Goal: Information Seeking & Learning: Learn about a topic

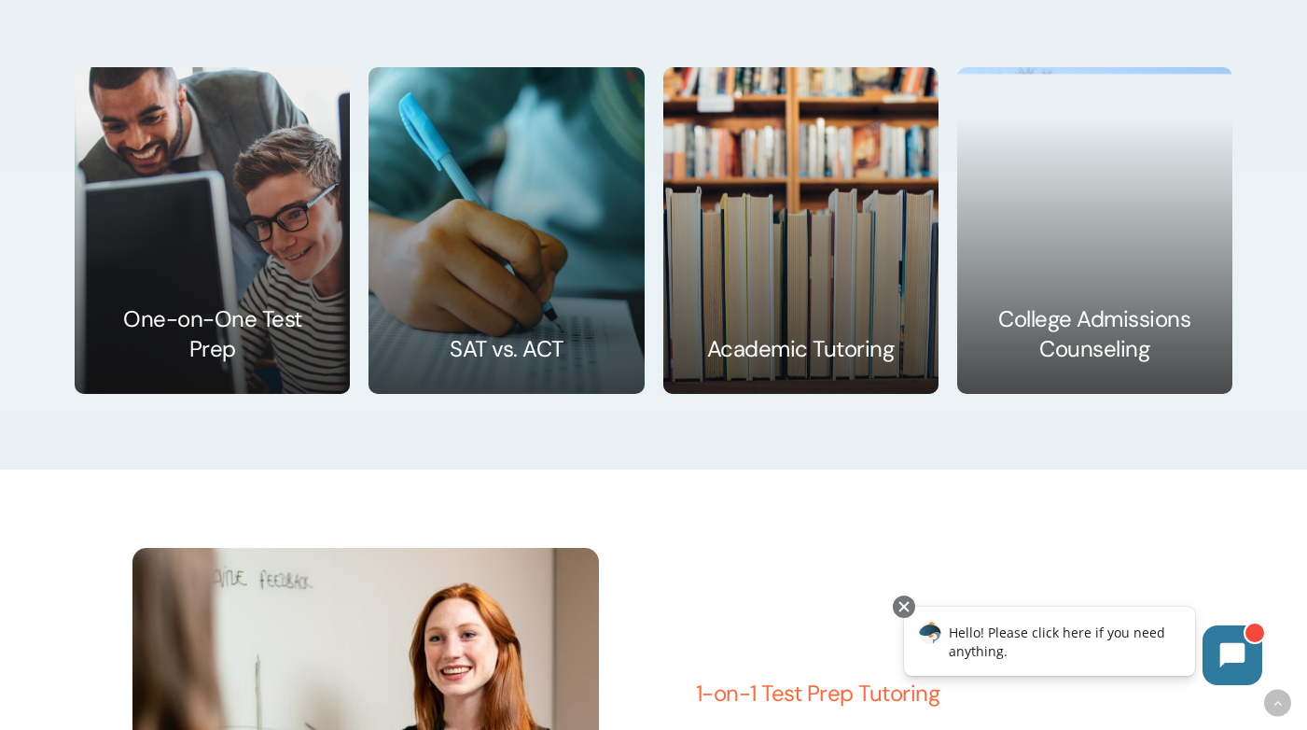
scroll to position [2865, 0]
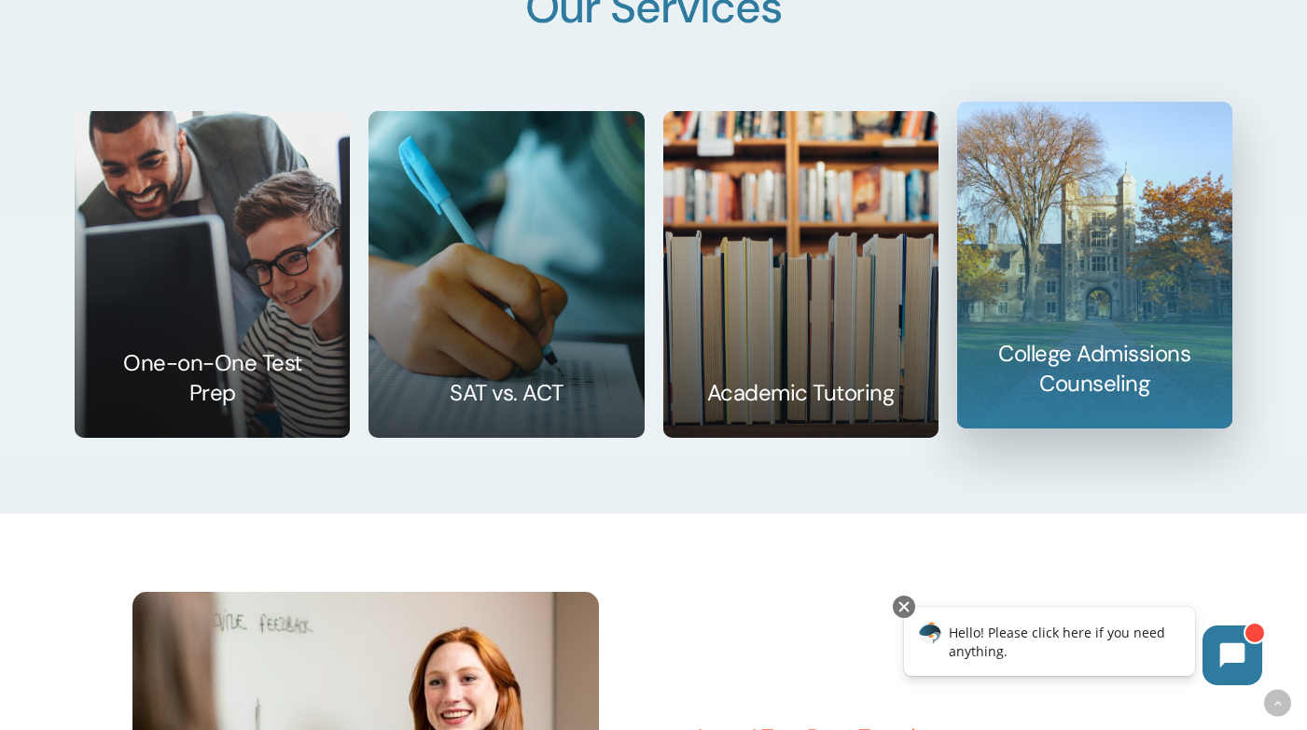
click at [1069, 331] on link at bounding box center [1094, 265] width 273 height 325
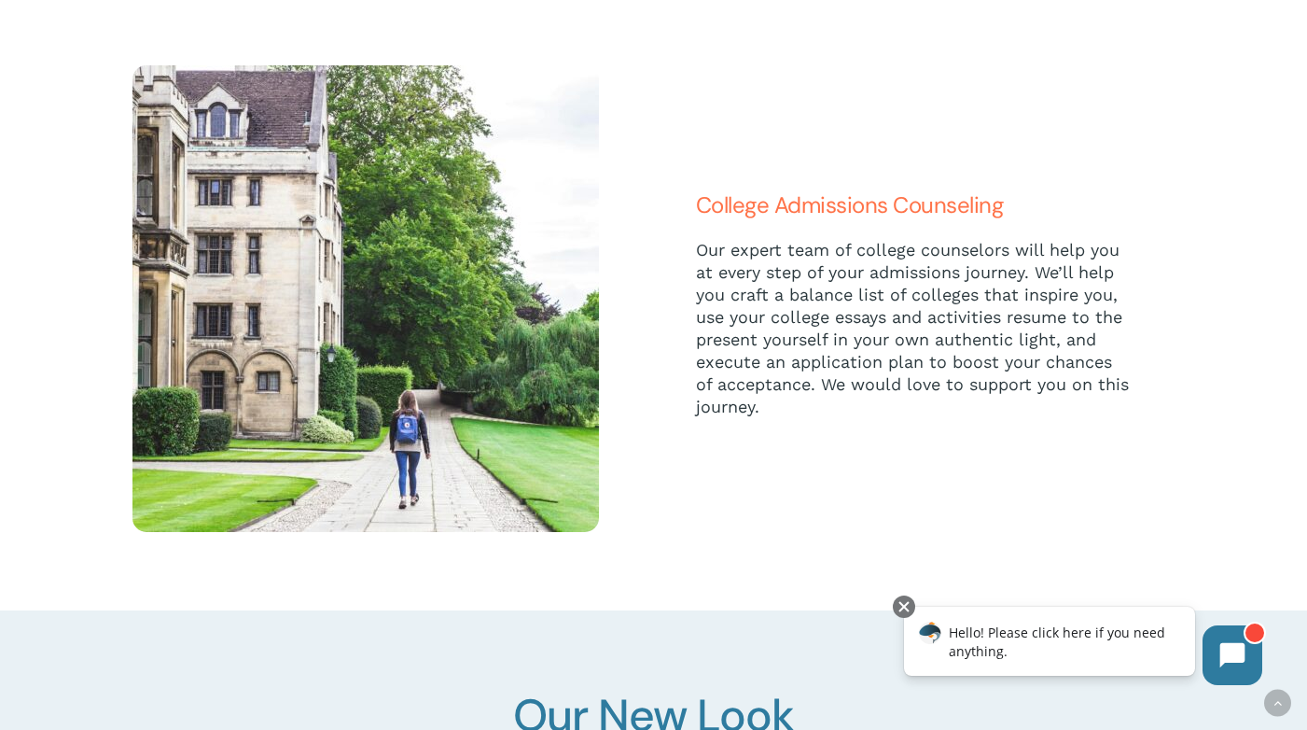
scroll to position [4485, 0]
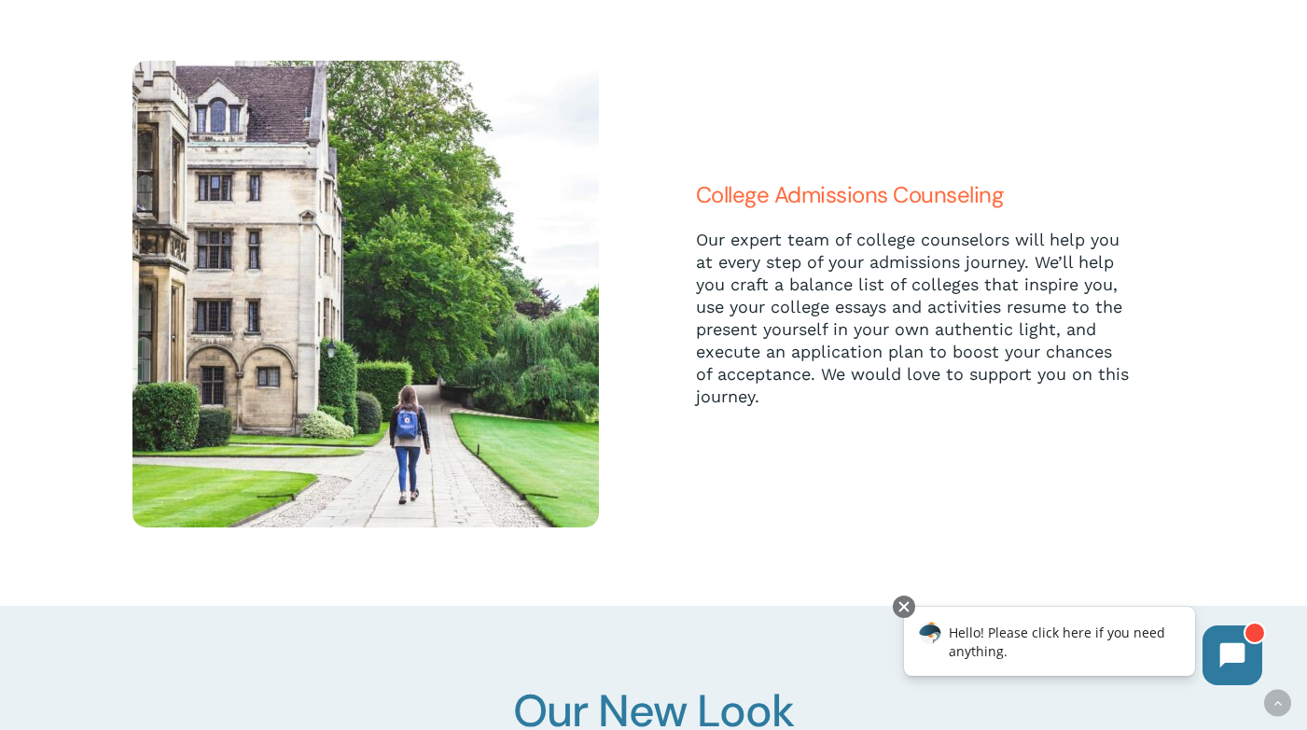
click at [859, 197] on span "College Admissions Counseling" at bounding box center [850, 194] width 308 height 29
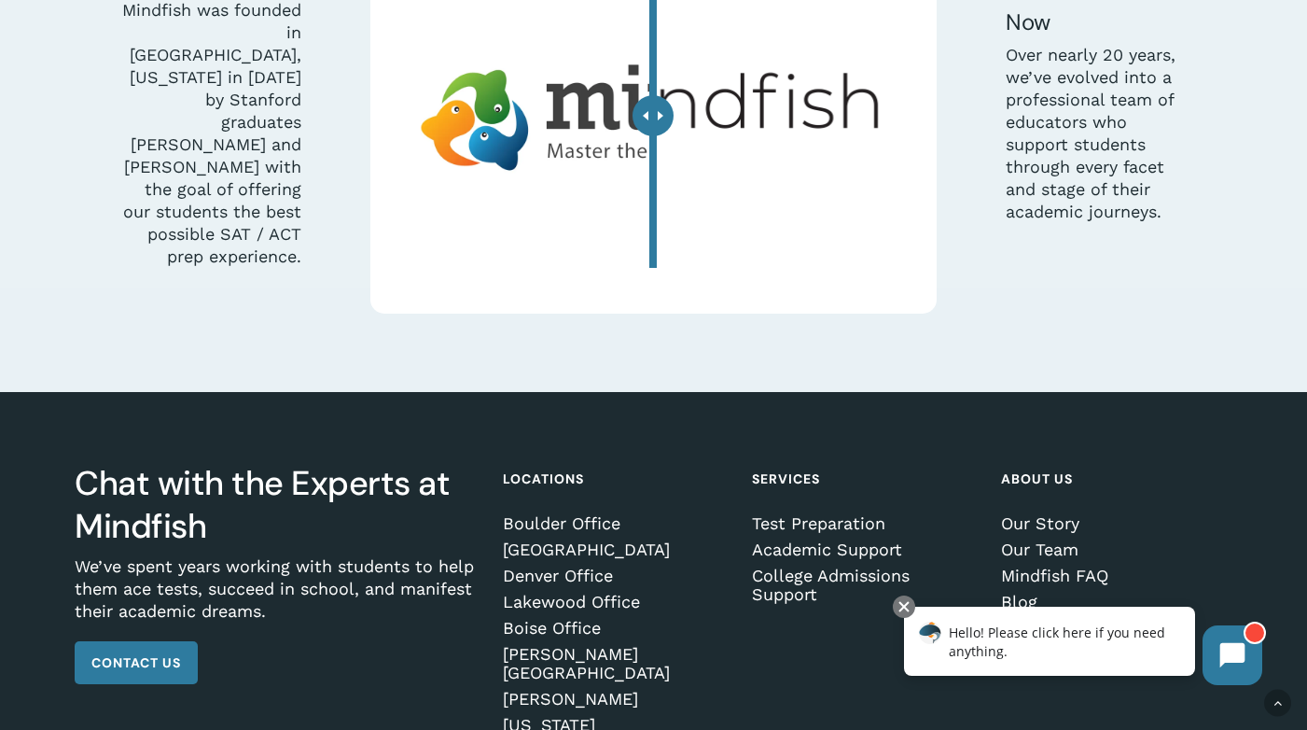
scroll to position [5407, 0]
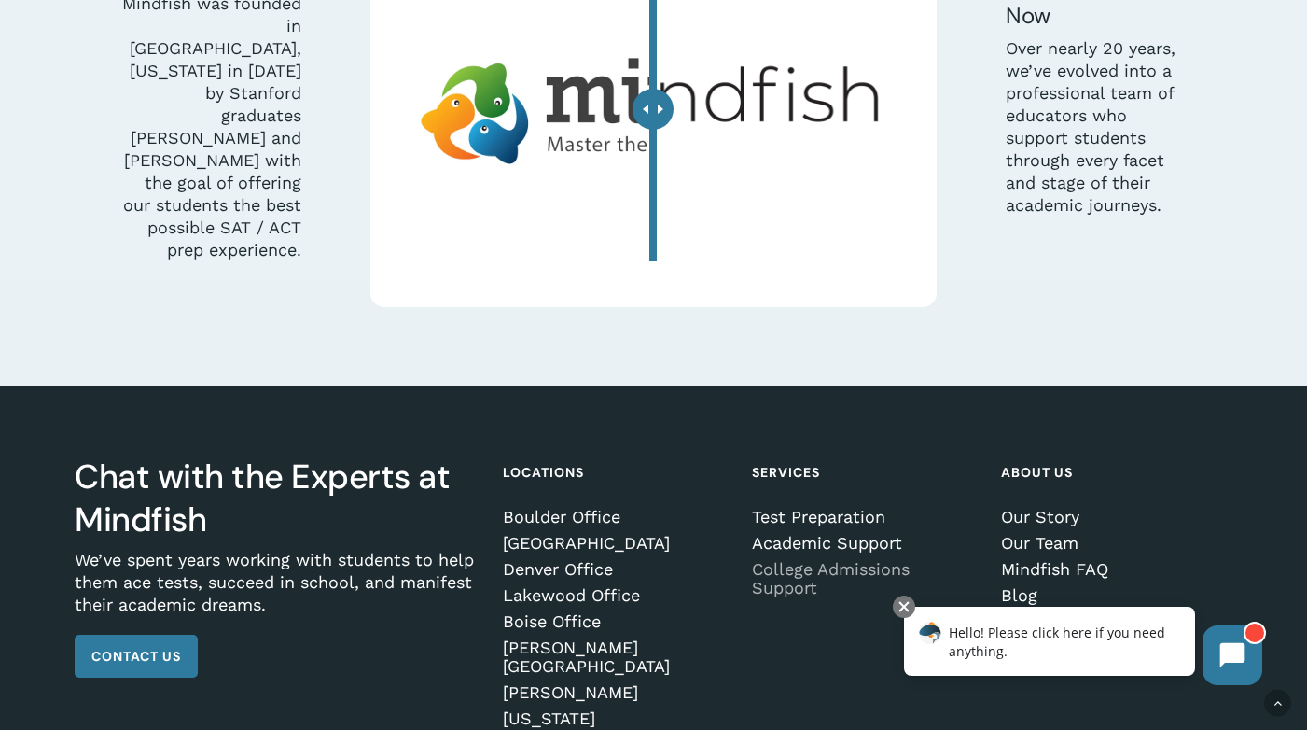
click at [780, 560] on link "College Admissions Support" at bounding box center [865, 578] width 226 height 37
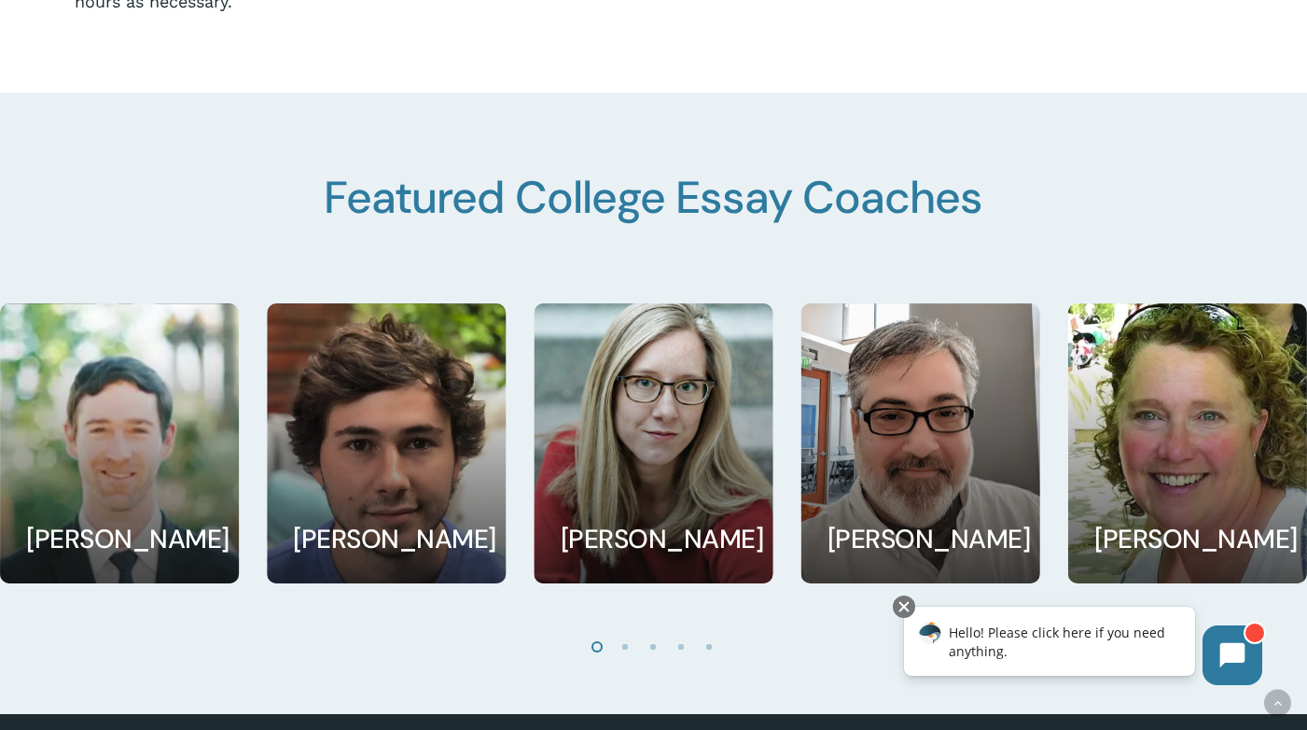
scroll to position [2998, 0]
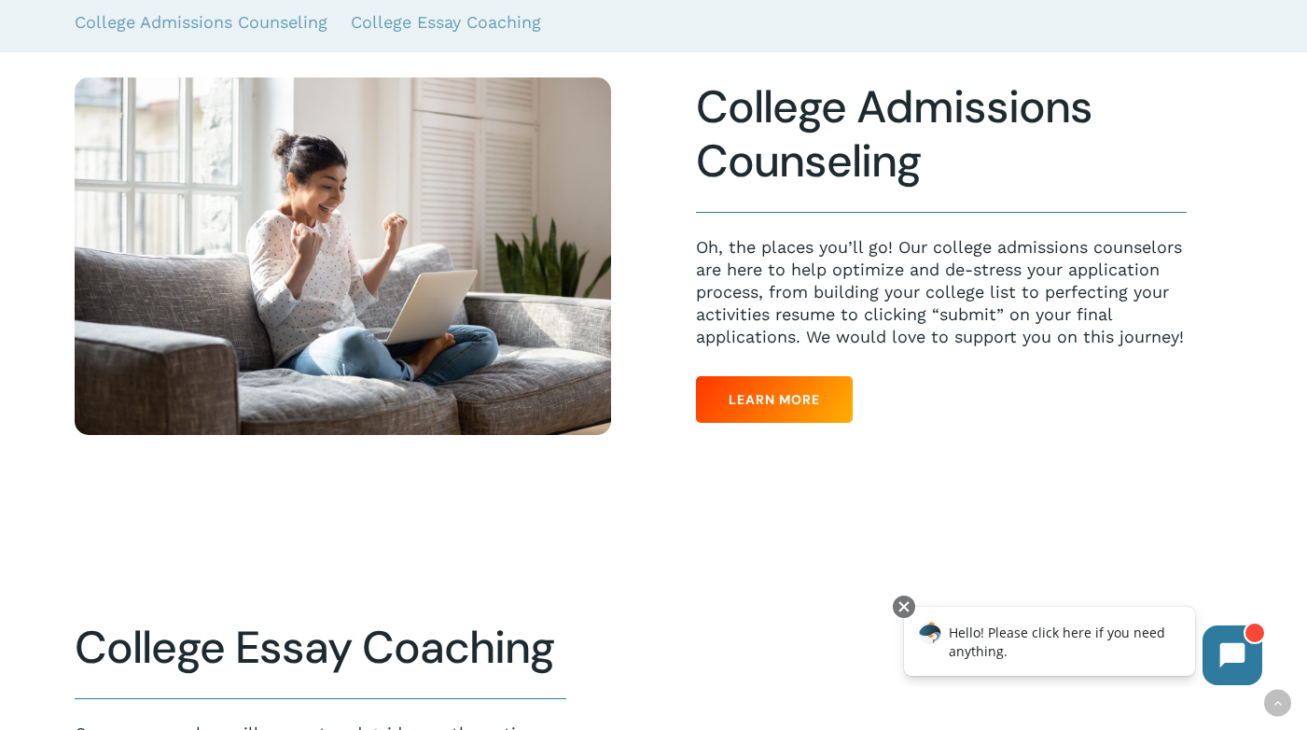
scroll to position [492, 0]
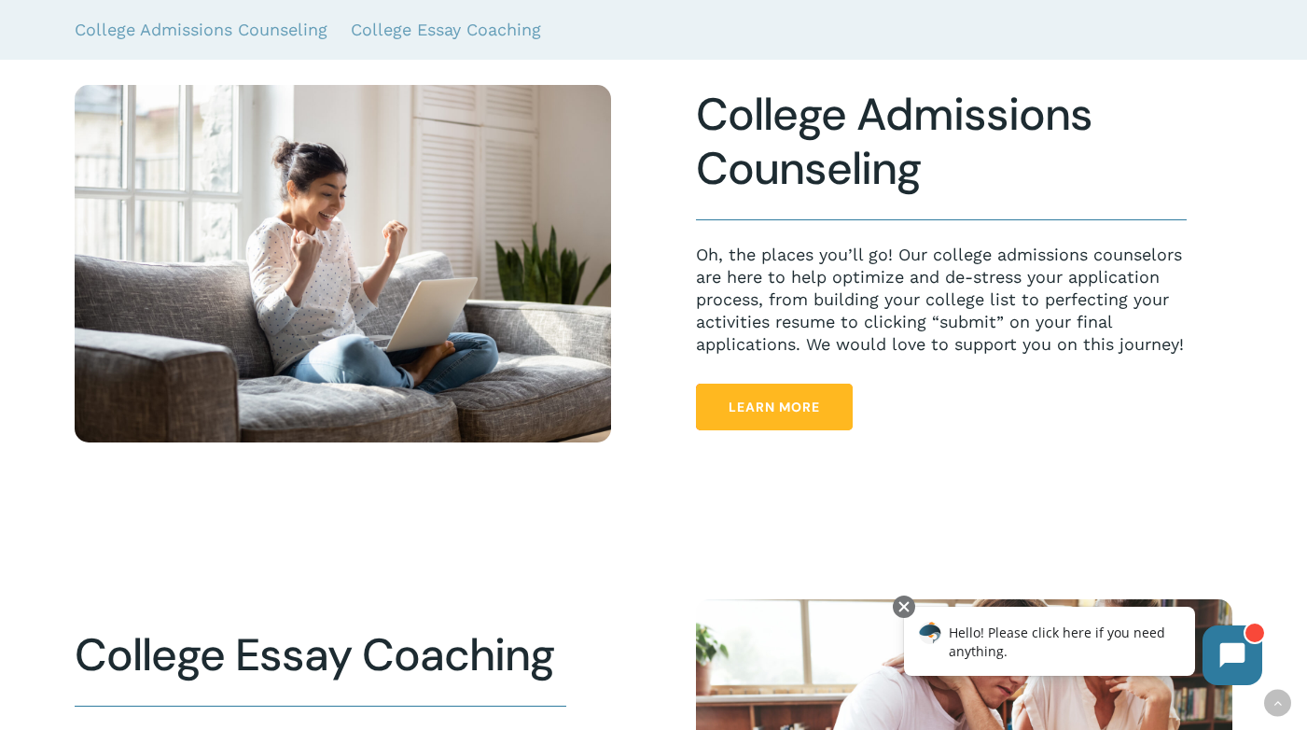
click at [789, 411] on span "Learn More" at bounding box center [774, 406] width 91 height 19
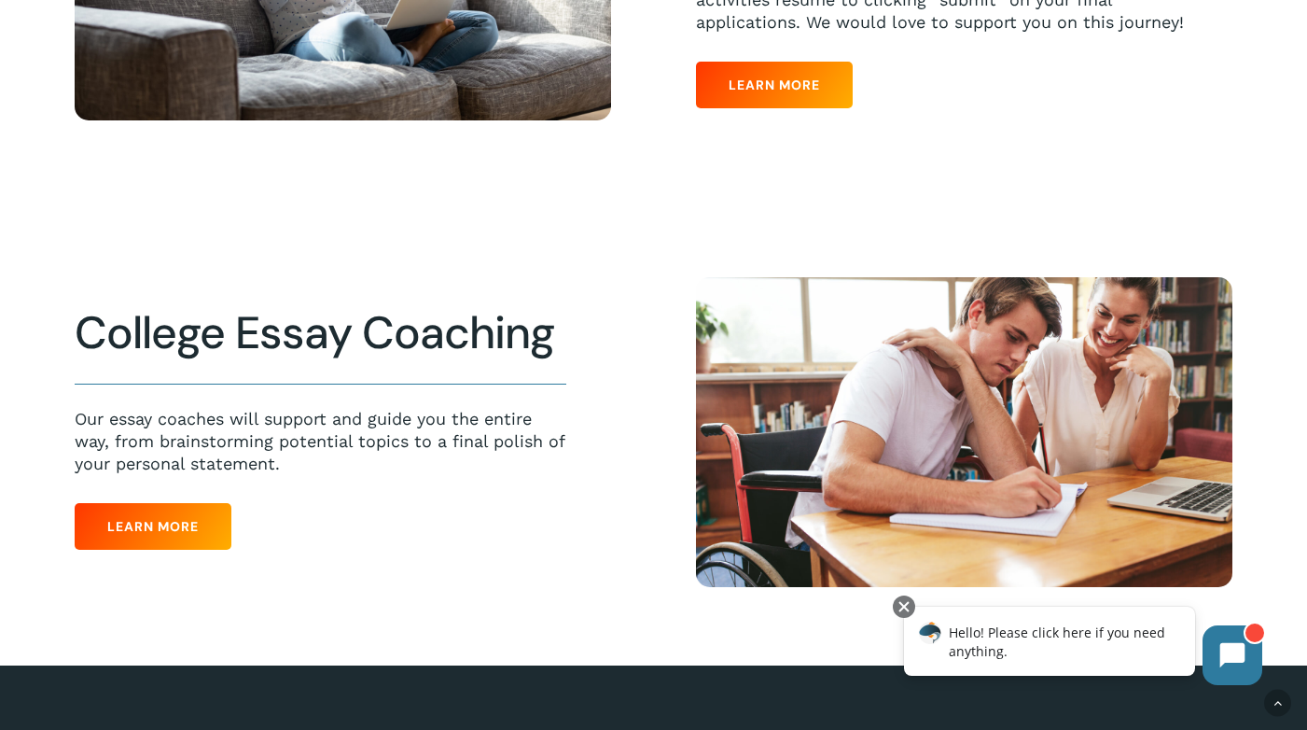
scroll to position [819, 0]
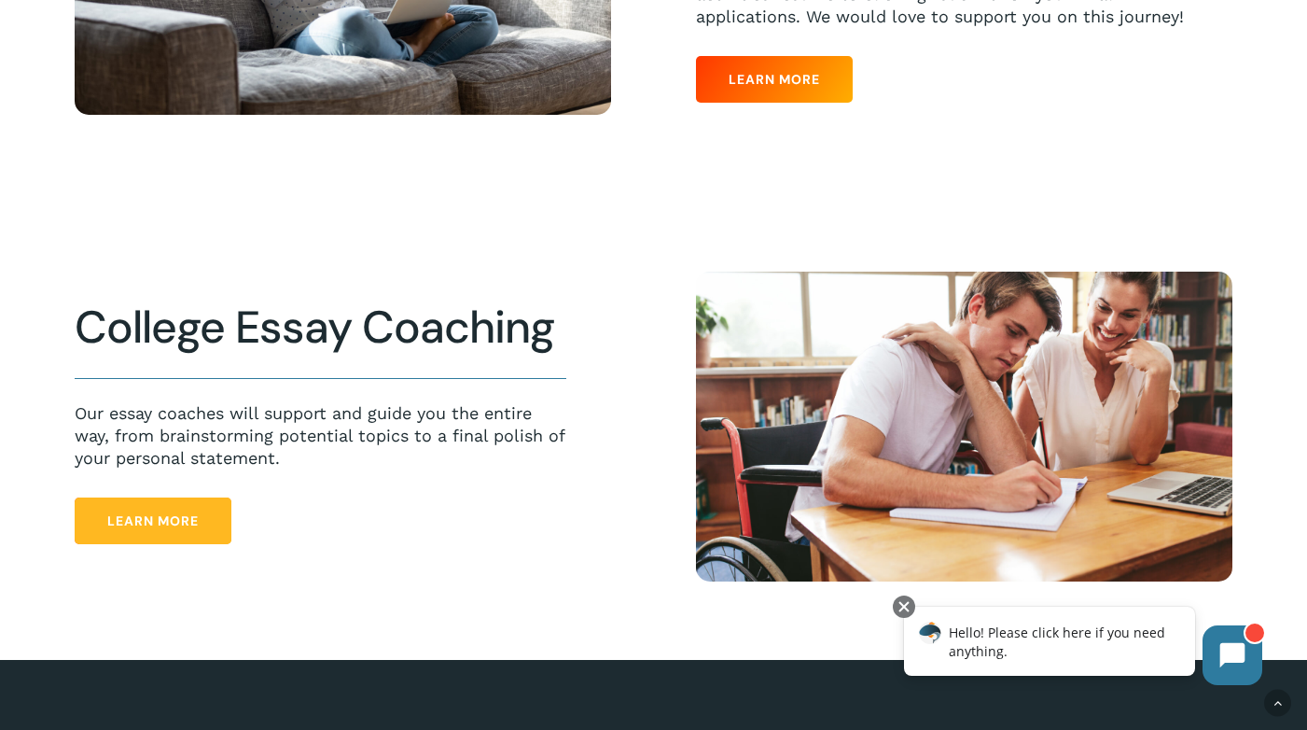
click at [173, 515] on span "Learn More" at bounding box center [152, 520] width 91 height 19
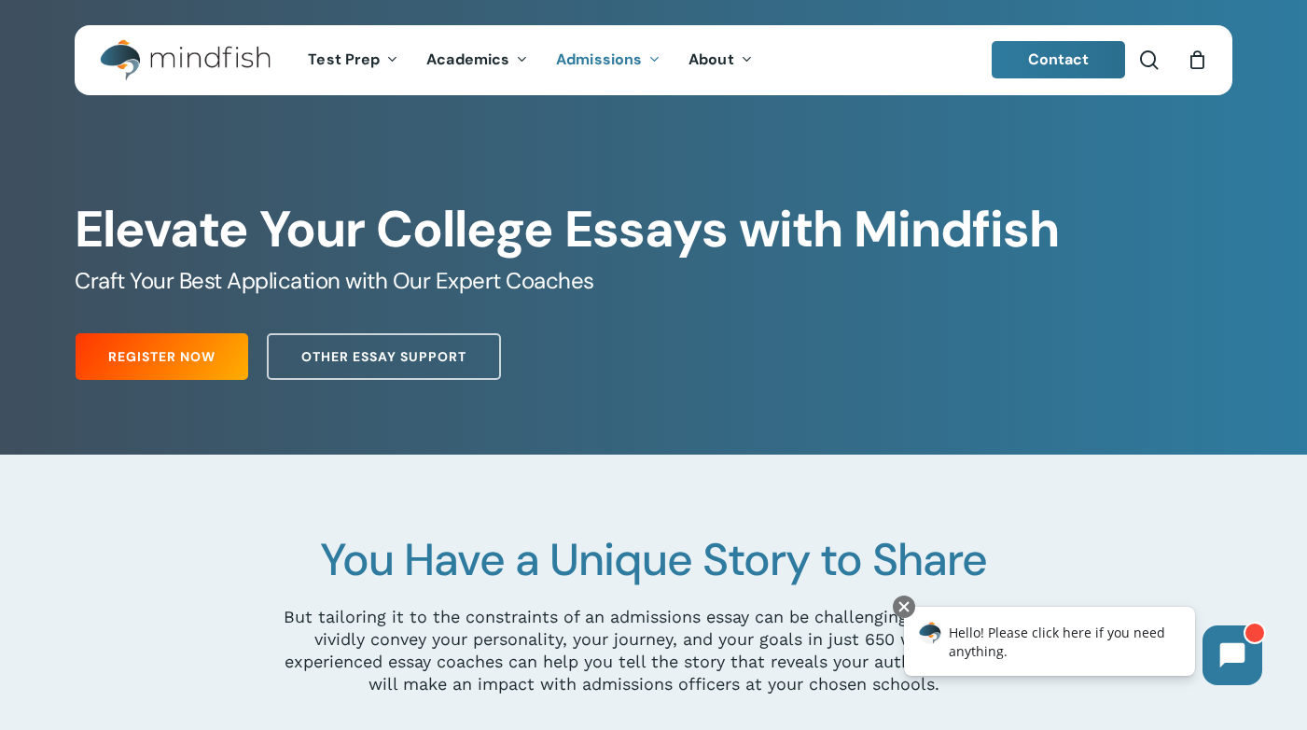
click at [168, 49] on img "Main Menu" at bounding box center [176, 60] width 152 height 42
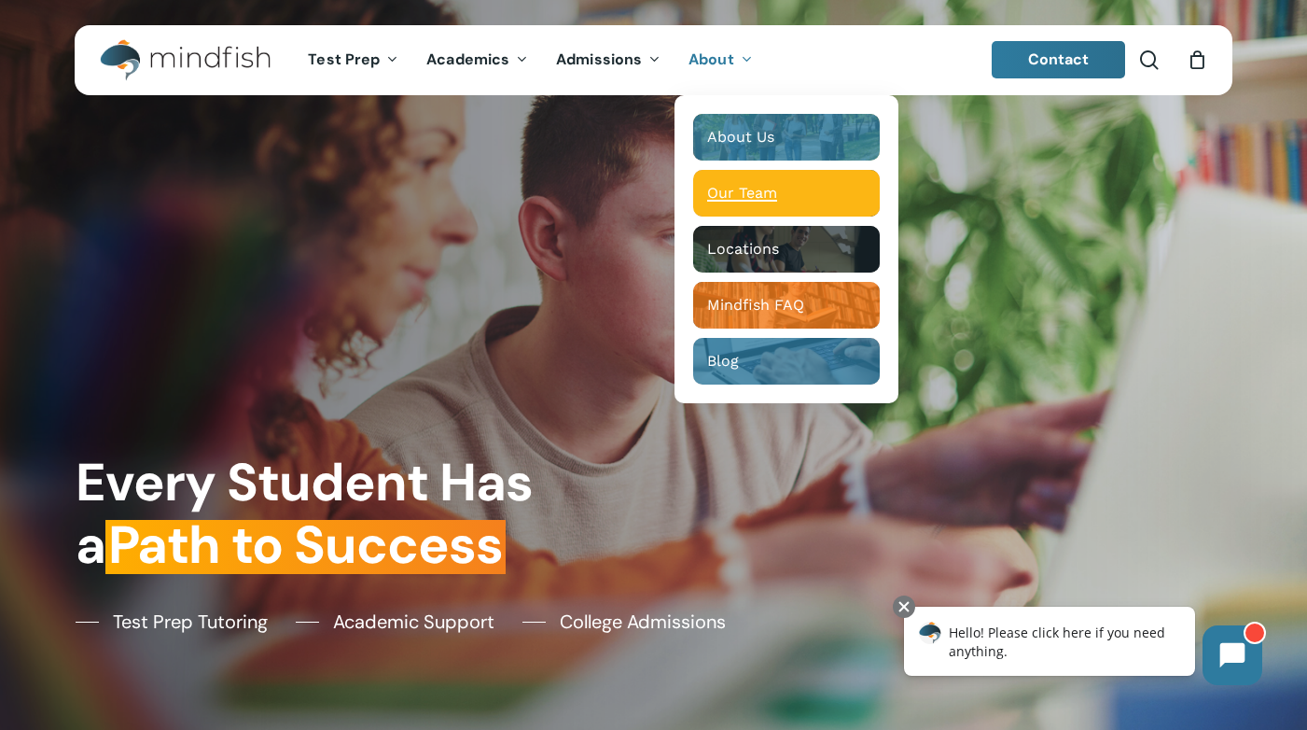
click at [760, 188] on span "Our Team" at bounding box center [742, 193] width 70 height 18
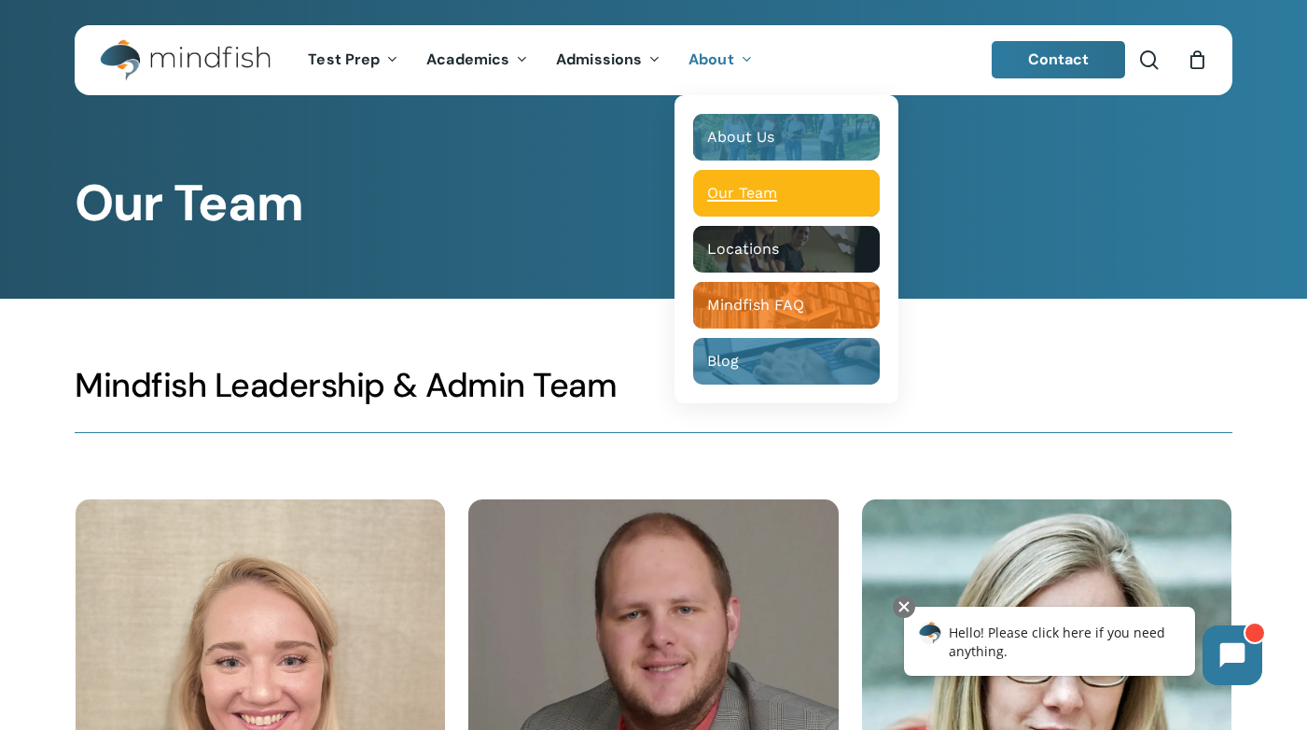
click at [757, 192] on span "Our Team" at bounding box center [742, 193] width 70 height 18
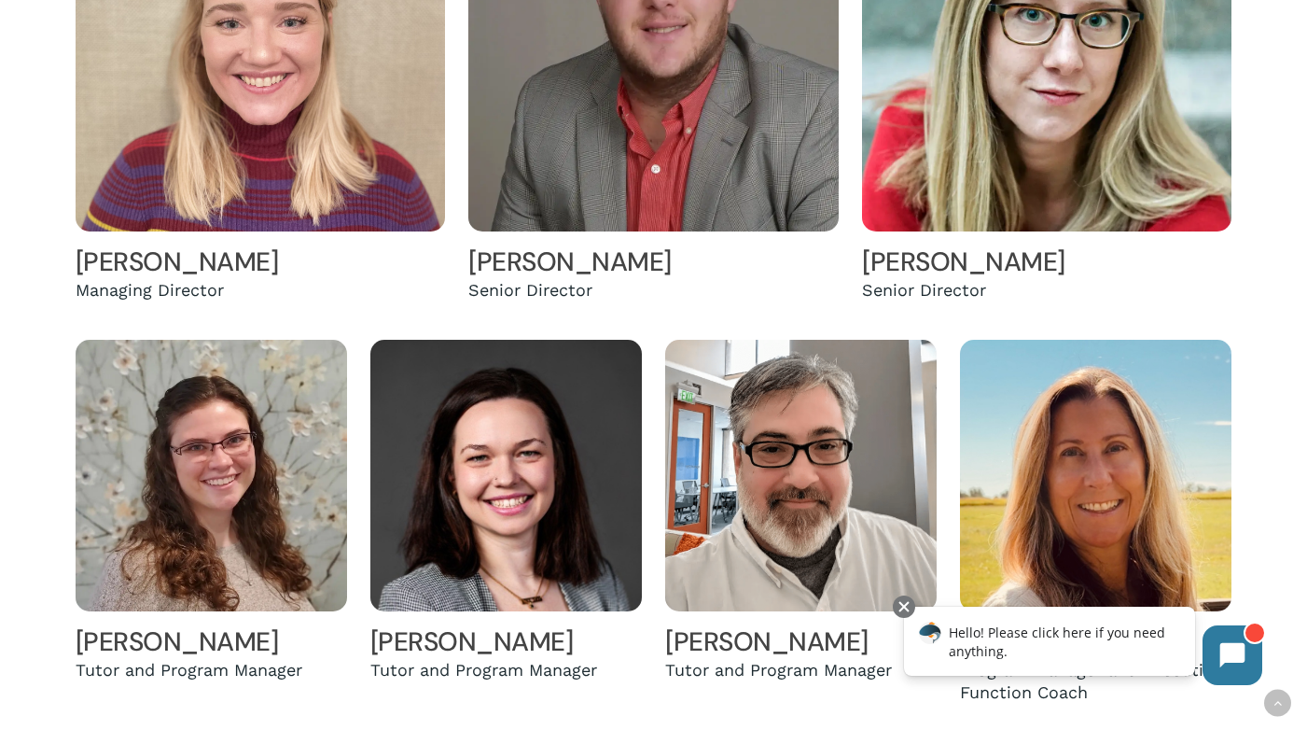
scroll to position [705, 0]
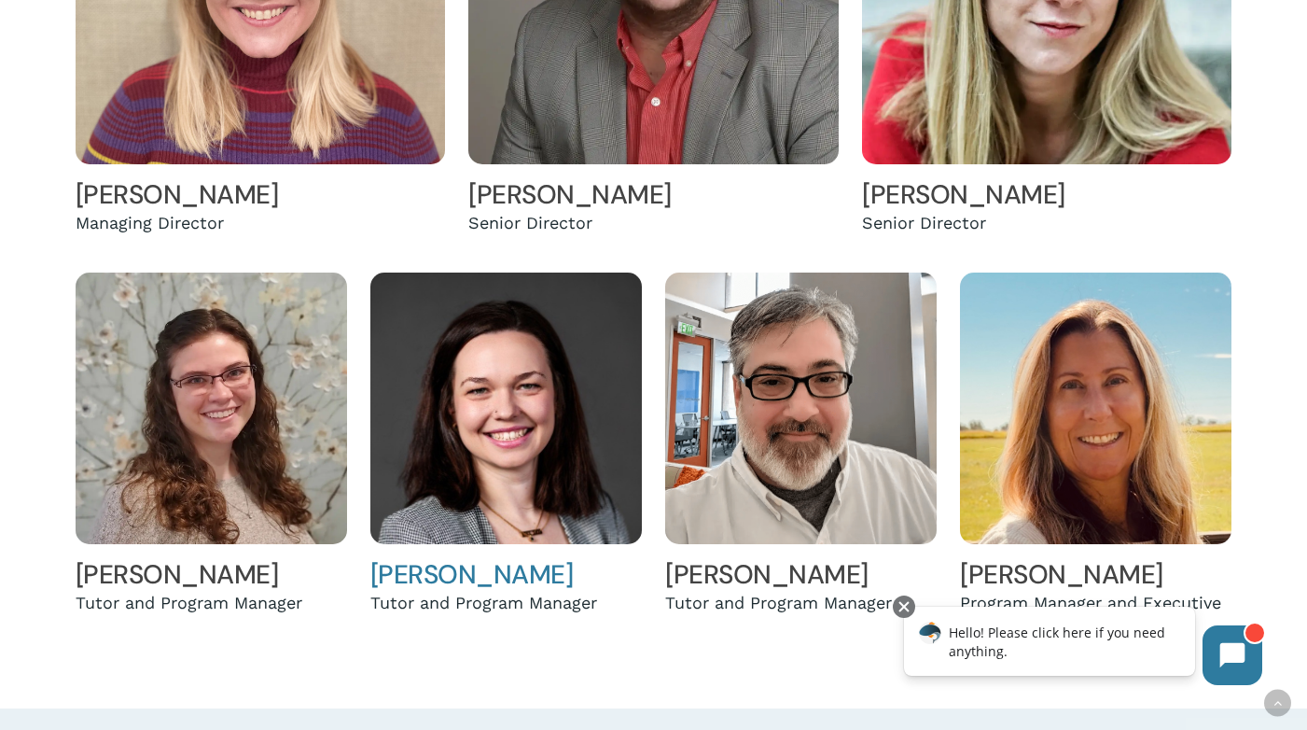
click at [528, 576] on link "Sophia Matuszewicz" at bounding box center [471, 574] width 203 height 35
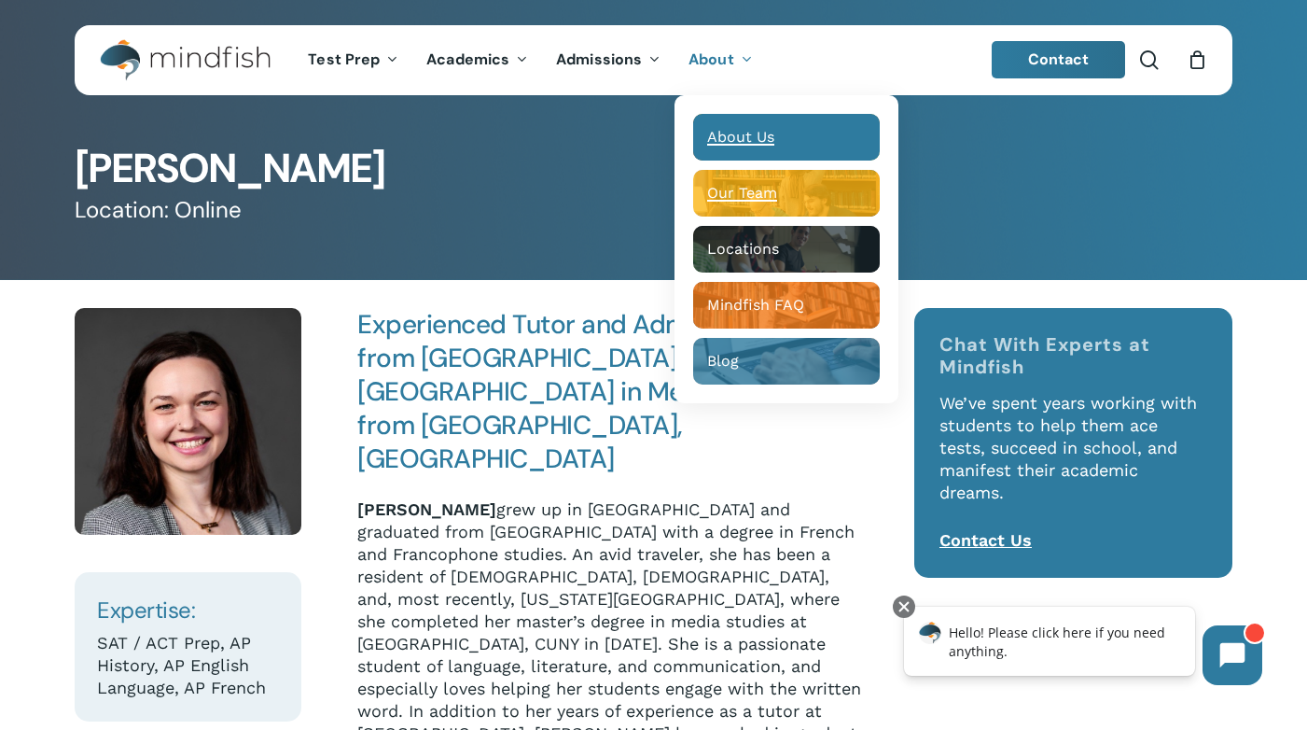
click at [753, 141] on span "About Us" at bounding box center [740, 137] width 67 height 18
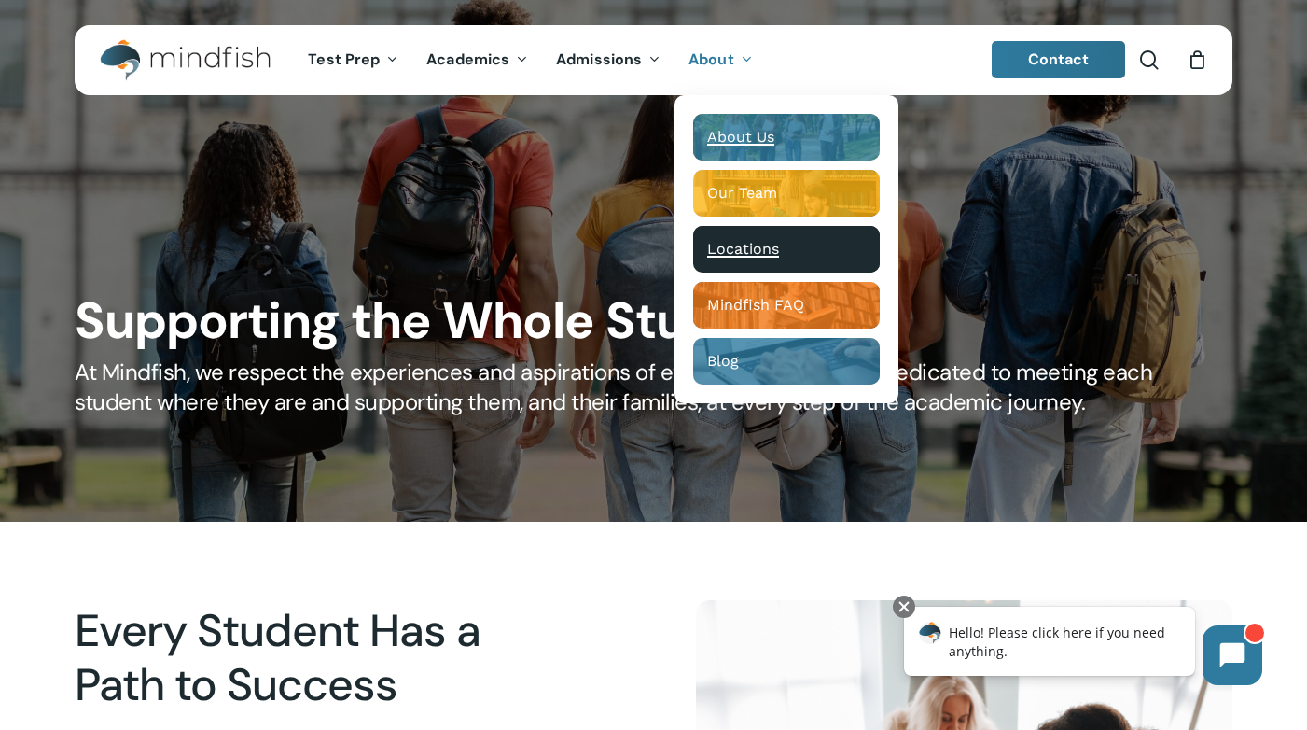
click at [758, 250] on span "Locations" at bounding box center [743, 249] width 72 height 18
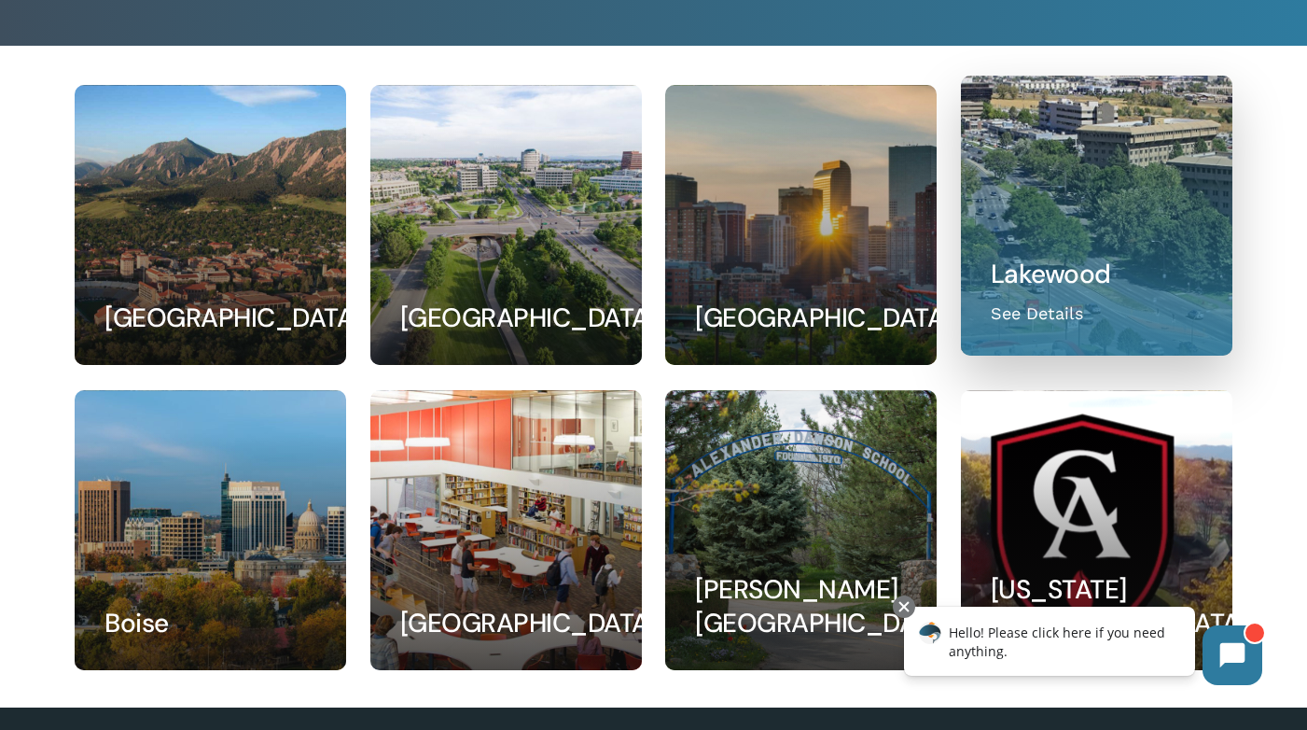
scroll to position [255, 0]
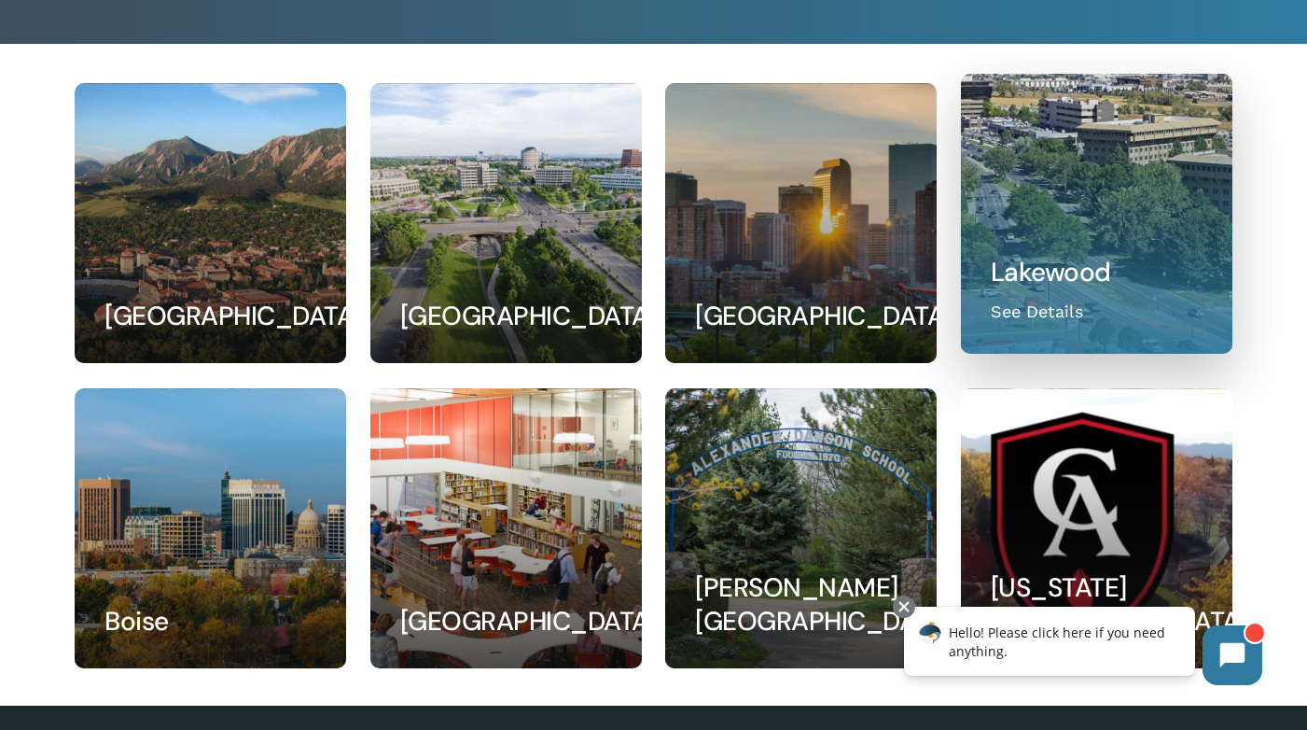
click at [1036, 312] on link at bounding box center [1097, 214] width 270 height 278
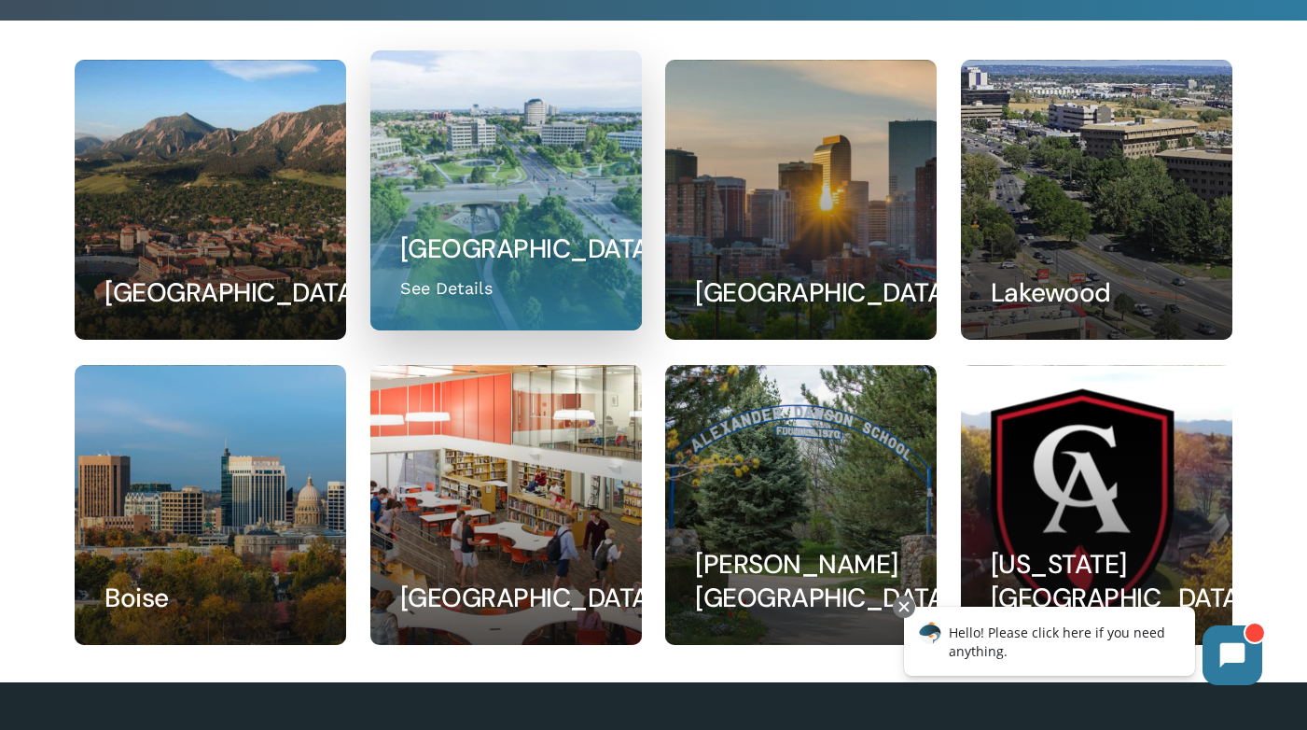
scroll to position [279, 0]
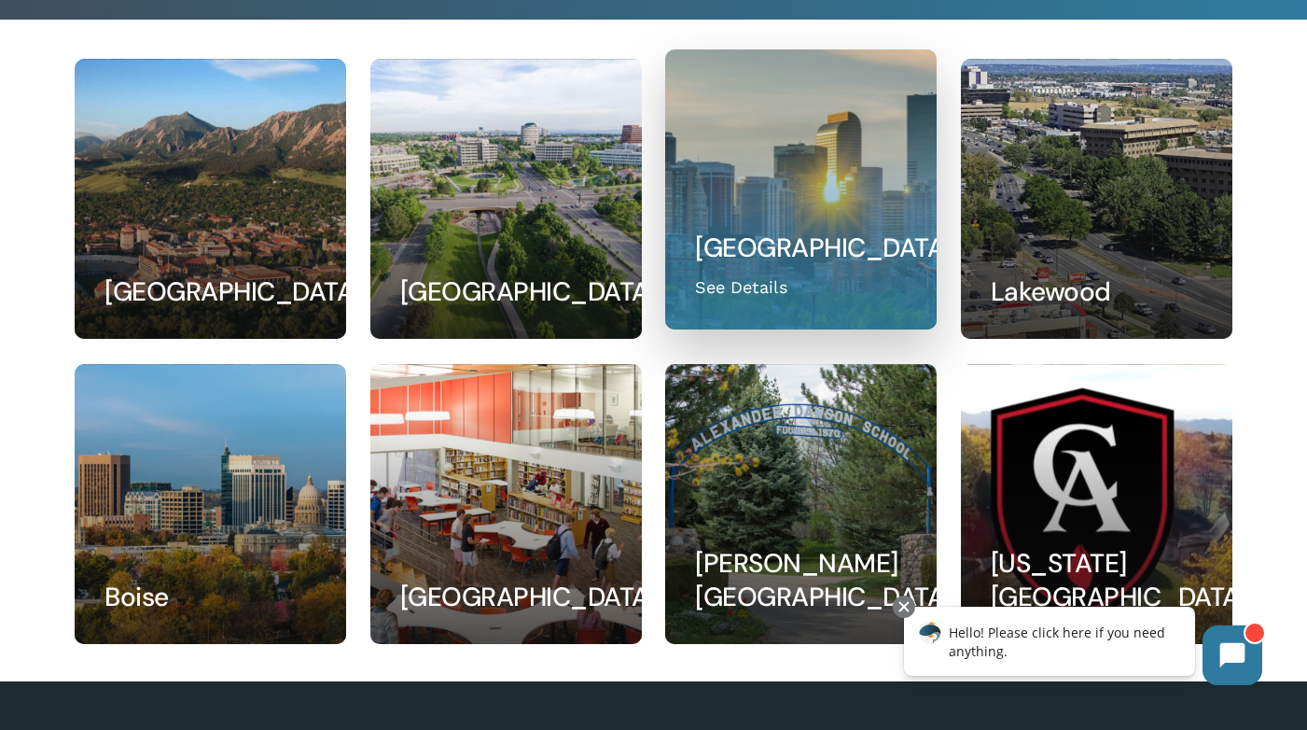
click at [783, 202] on link at bounding box center [801, 189] width 270 height 278
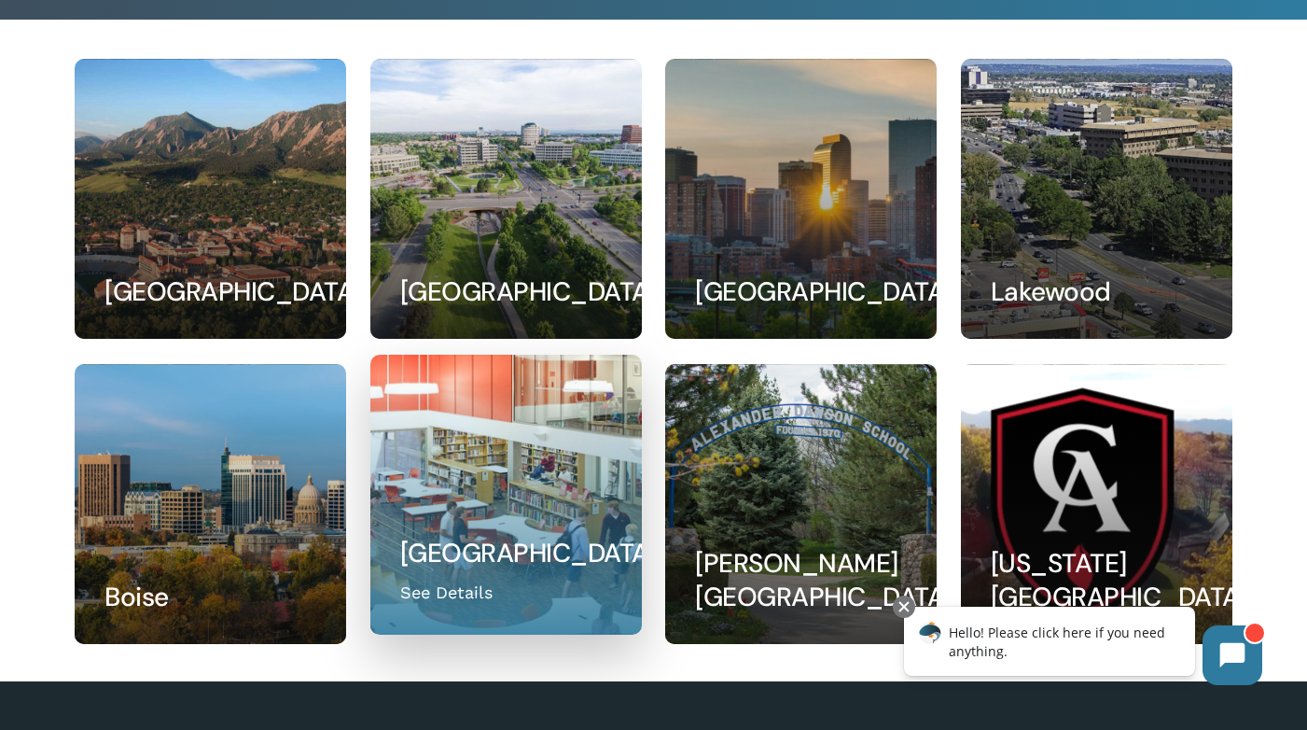
click at [480, 474] on link at bounding box center [506, 494] width 270 height 278
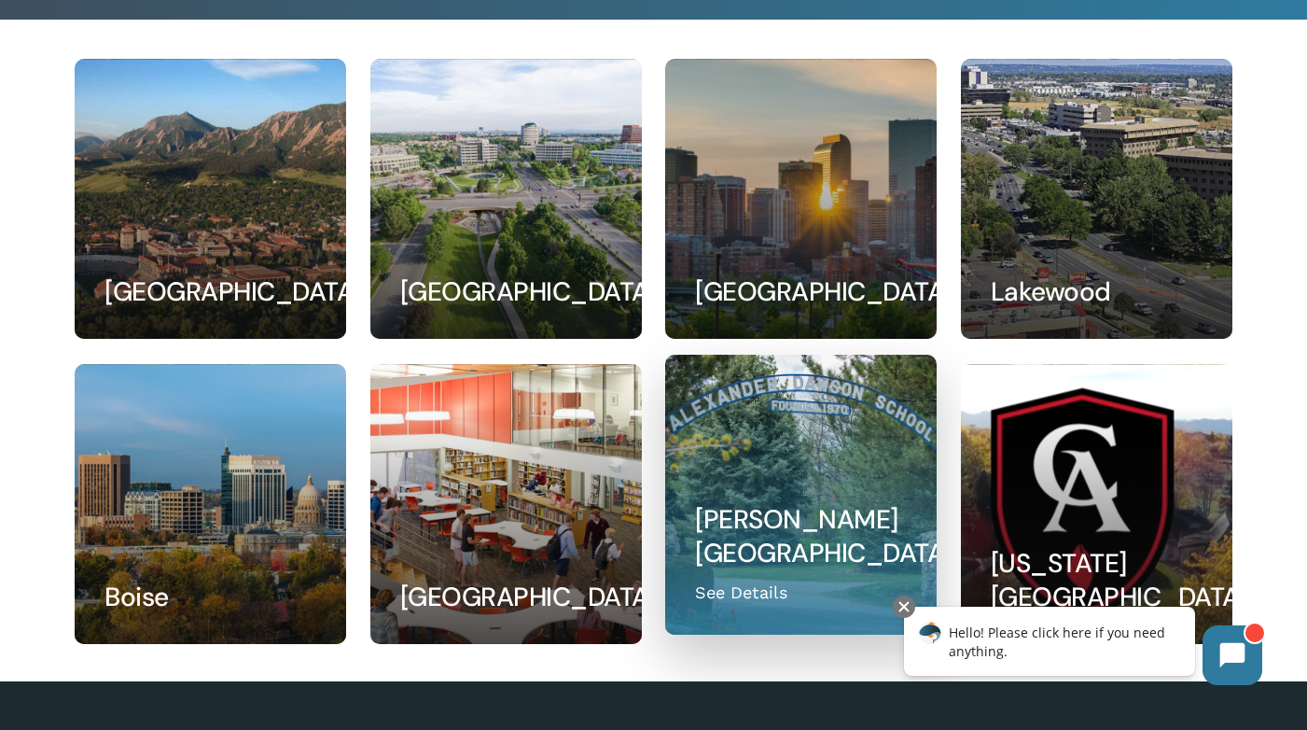
click at [780, 456] on link at bounding box center [801, 494] width 270 height 278
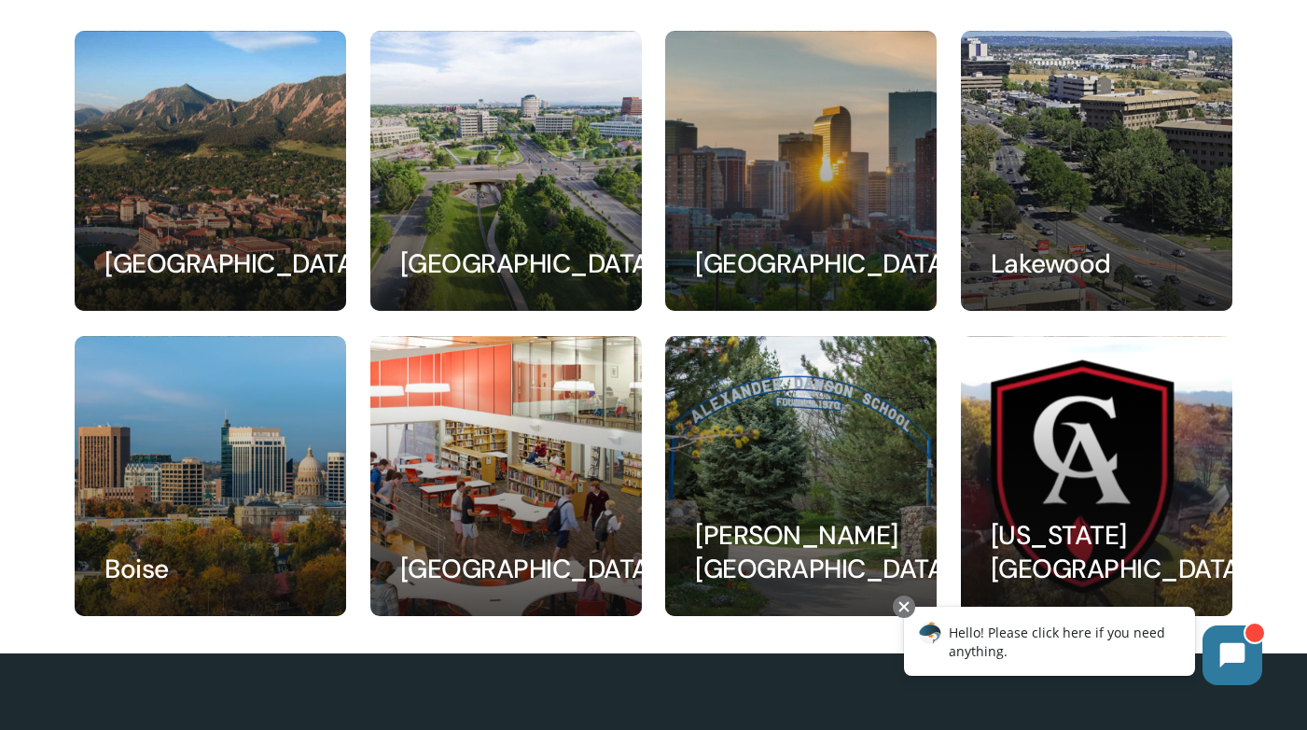
scroll to position [0, 0]
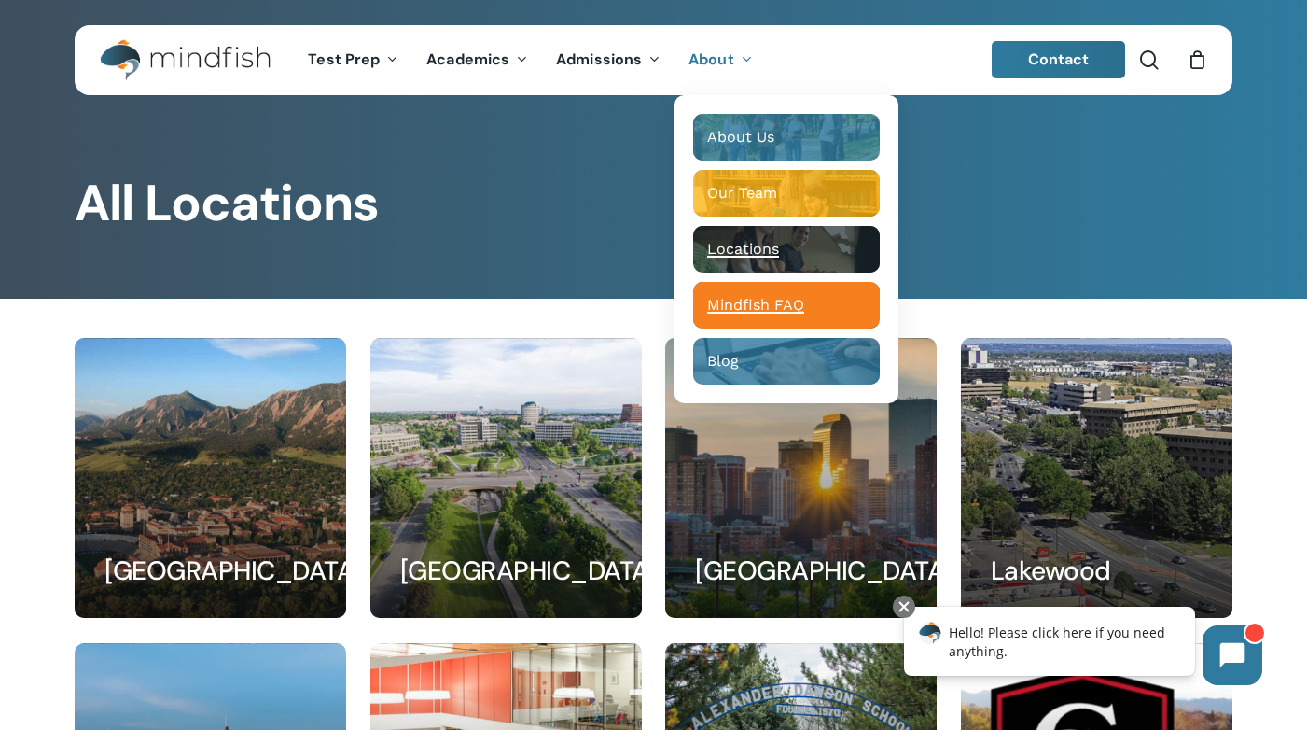
click at [753, 305] on span "Mindfish FAQ" at bounding box center [755, 305] width 97 height 18
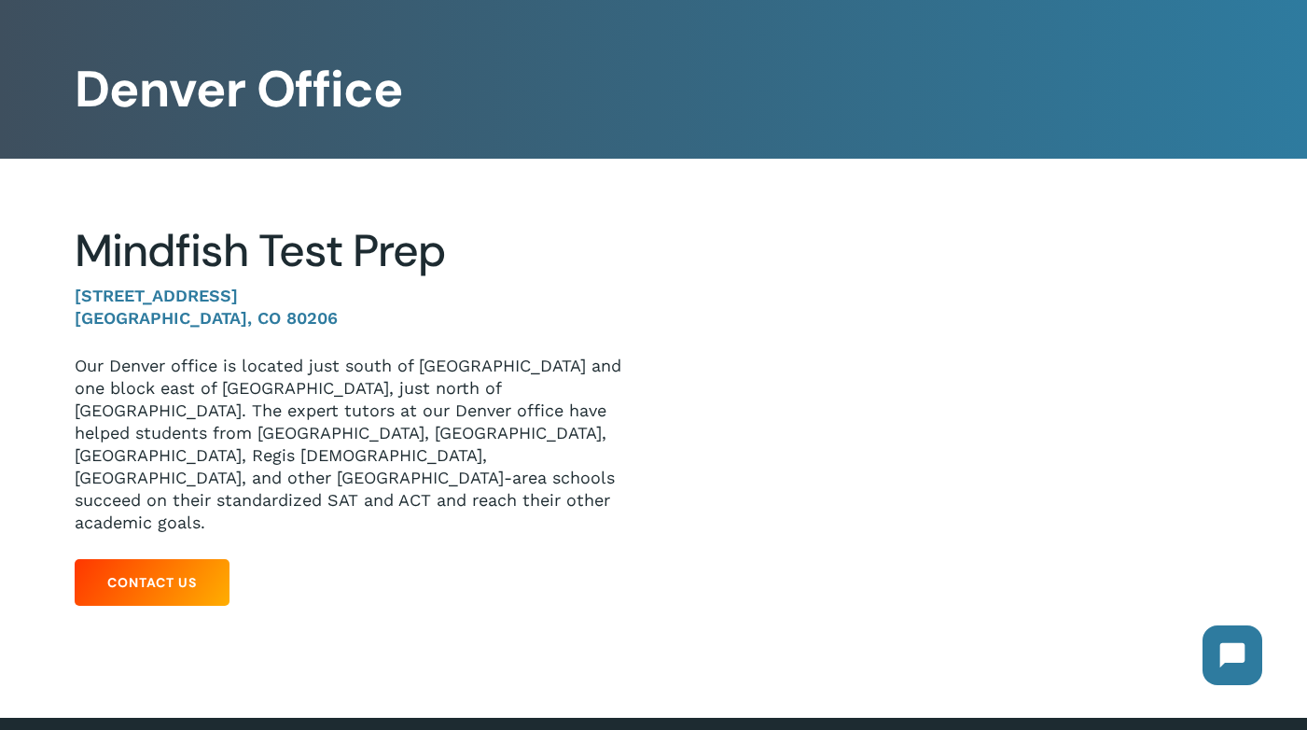
scroll to position [104, 0]
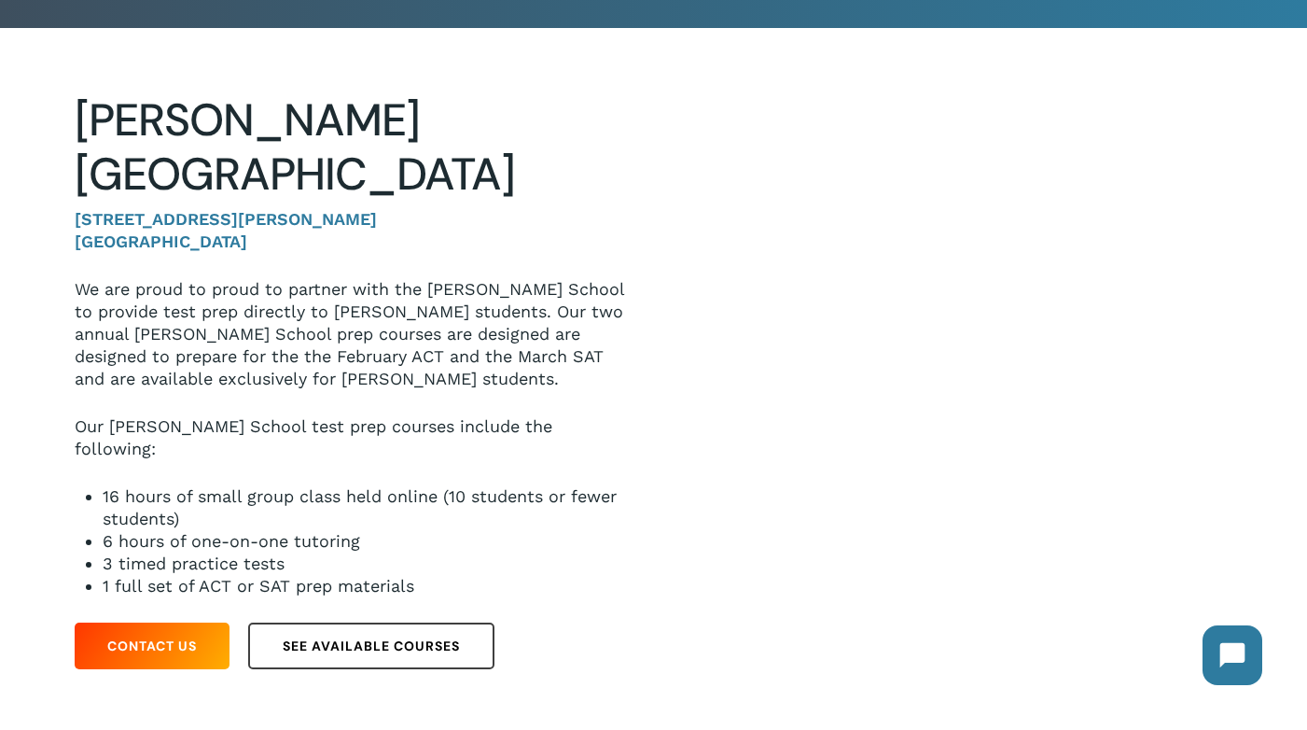
scroll to position [250, 0]
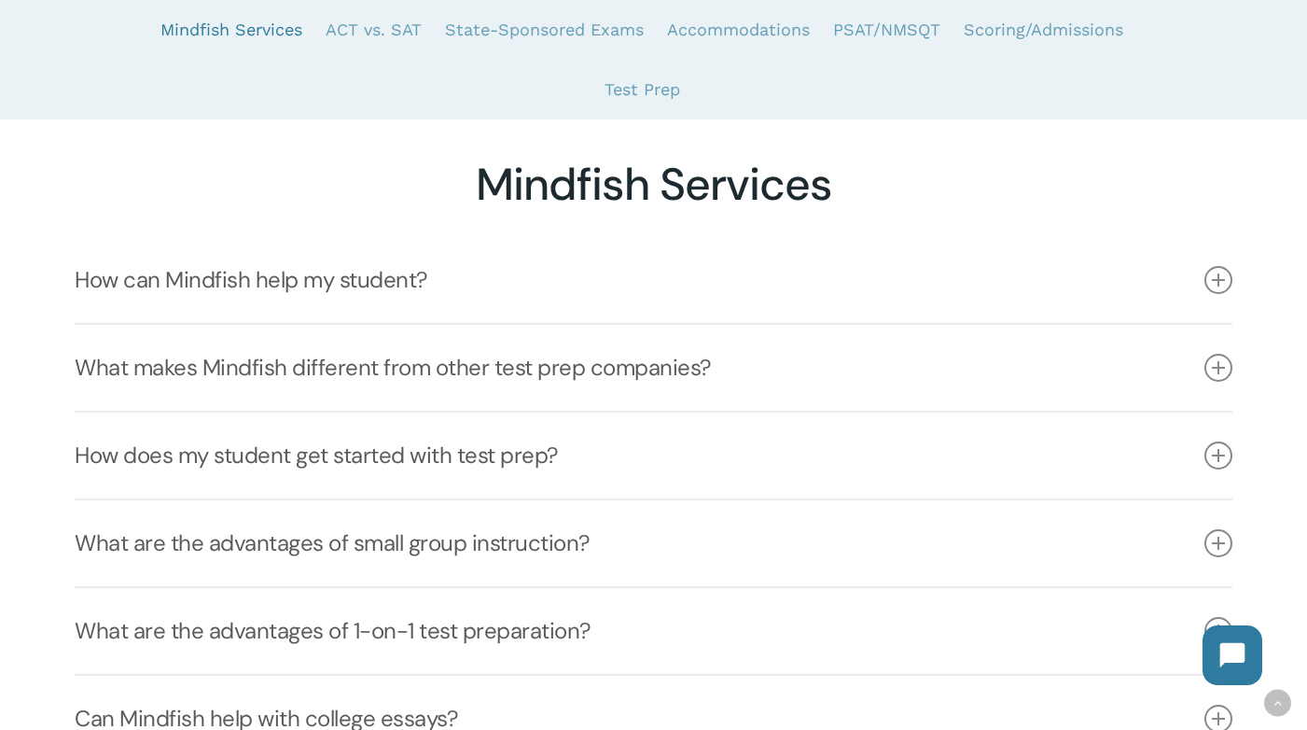
scroll to position [385, 0]
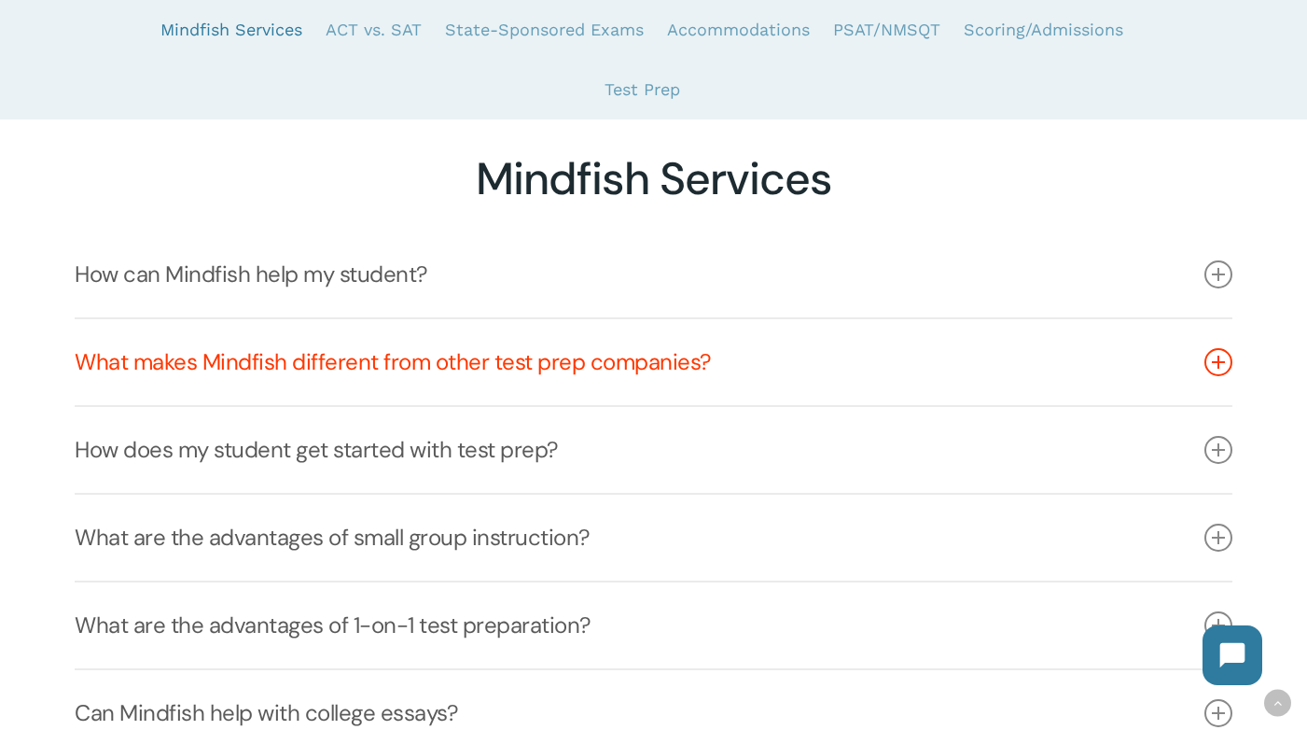
click at [615, 362] on link "What makes Mindfish different from other test prep companies?" at bounding box center [654, 362] width 1158 height 86
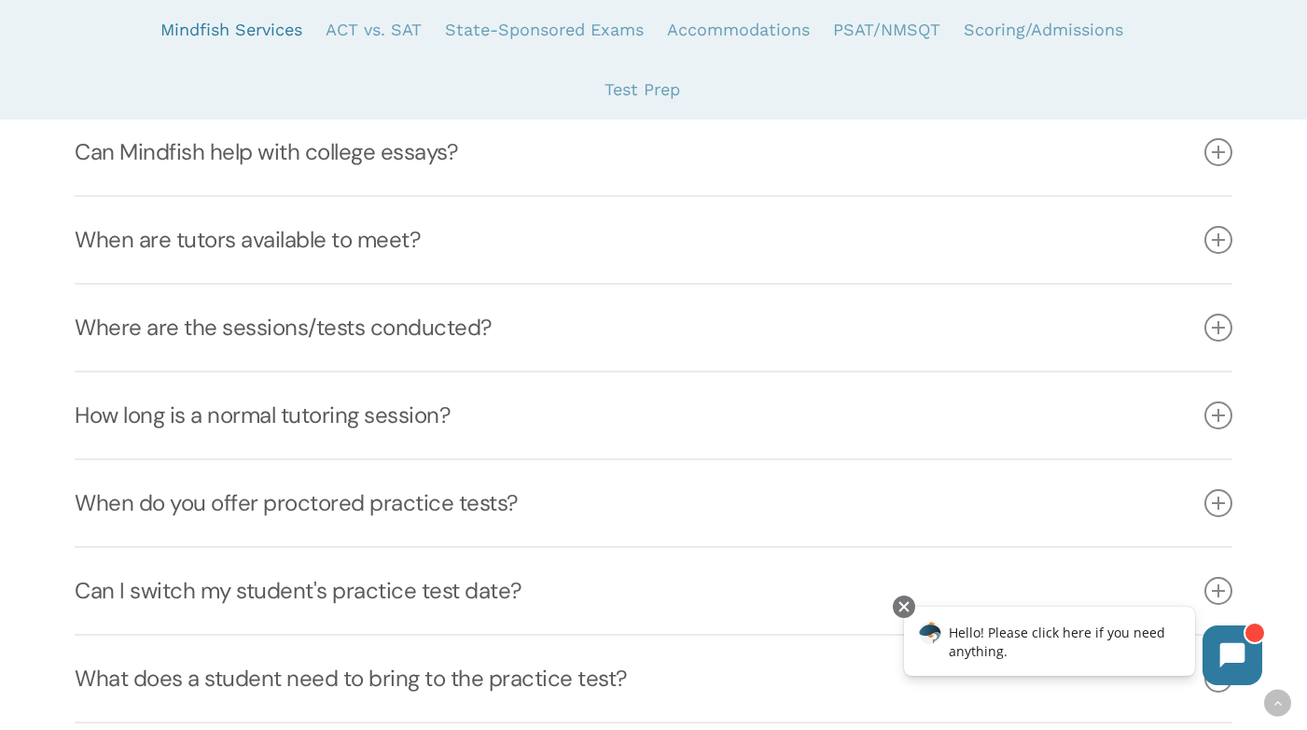
scroll to position [1182, 0]
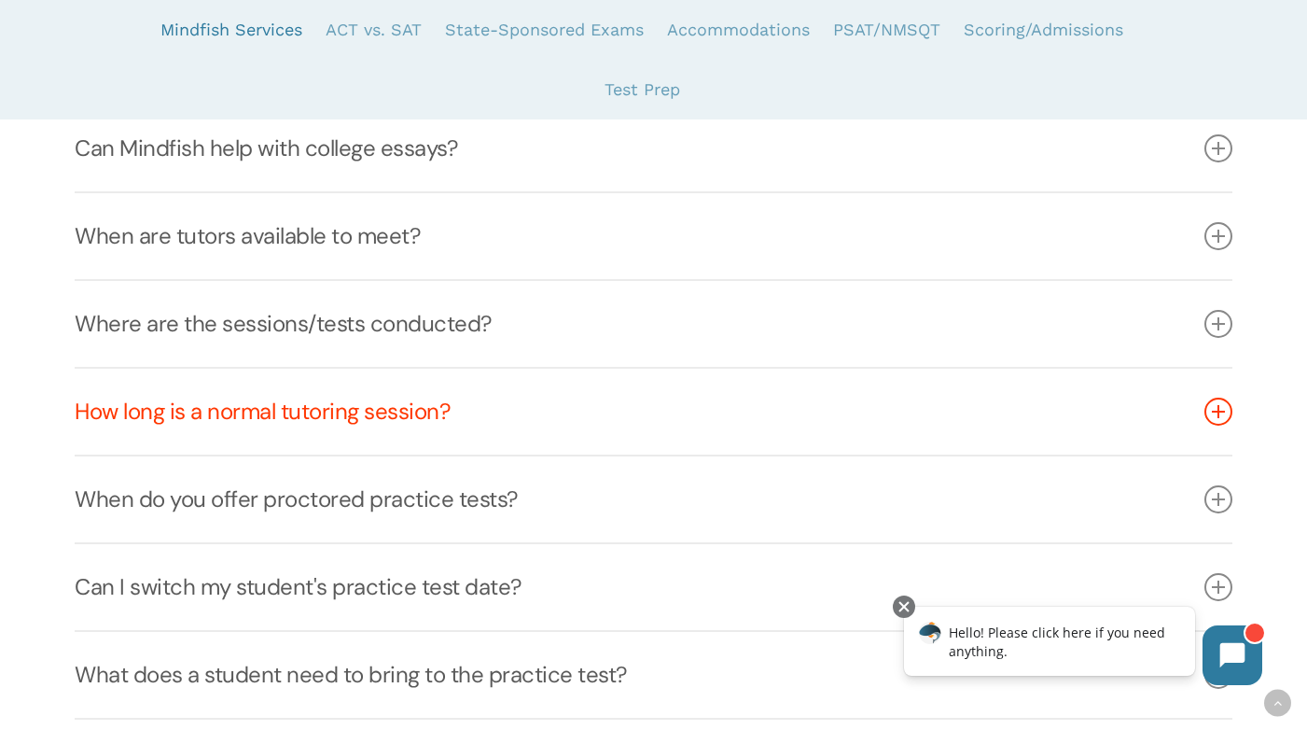
click at [438, 410] on link "How long is a normal tutoring session?" at bounding box center [654, 411] width 1158 height 86
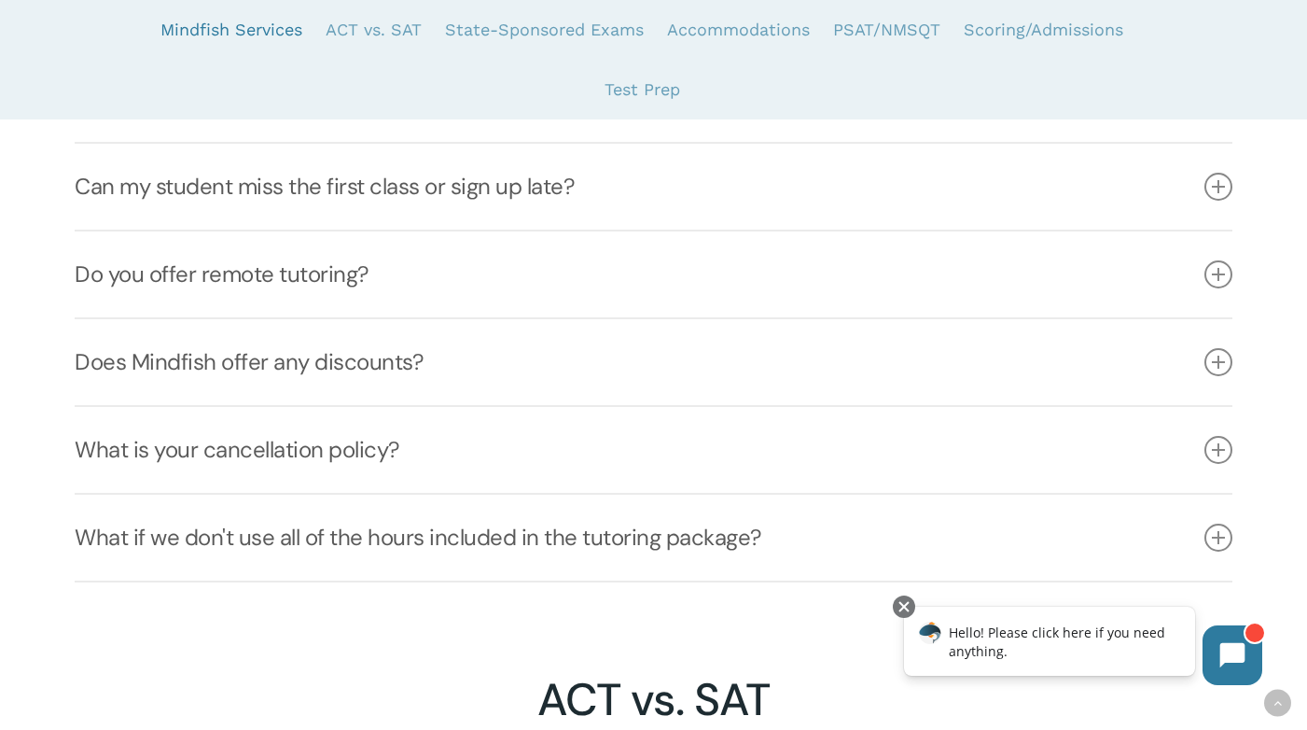
scroll to position [1711, 0]
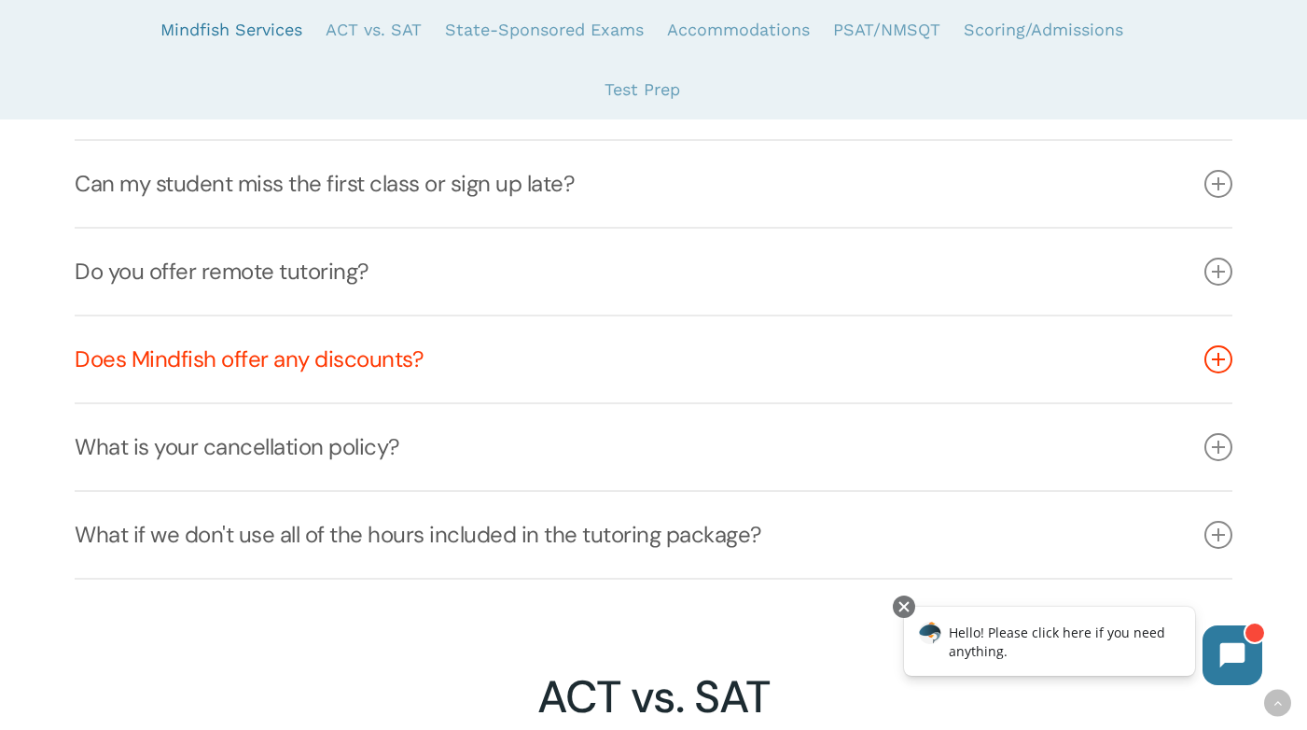
click at [423, 359] on link "Does Mindfish offer any discounts?" at bounding box center [654, 359] width 1158 height 86
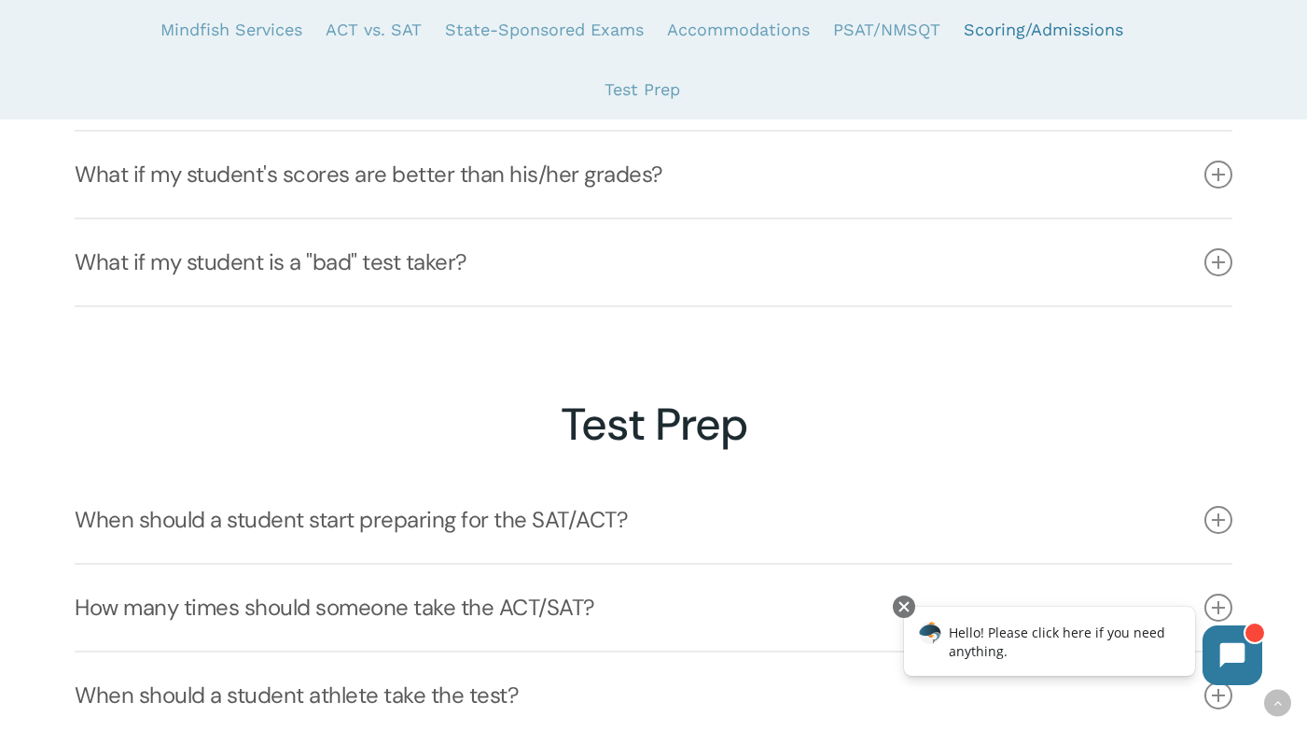
scroll to position [5619, 0]
